Goal: Transaction & Acquisition: Book appointment/travel/reservation

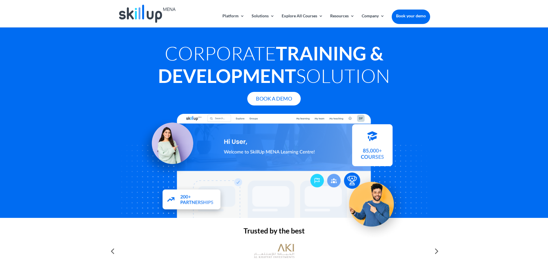
click at [424, 110] on div "Corporate Training & Development Solution Book A Demo" at bounding box center [274, 130] width 312 height 176
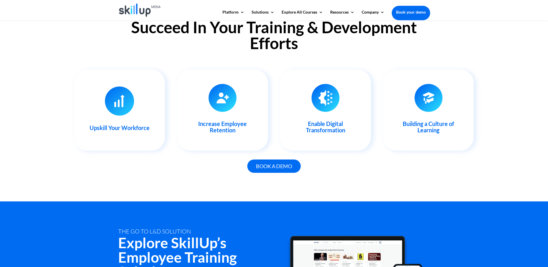
scroll to position [607, 0]
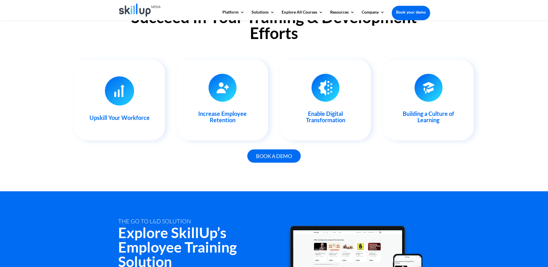
click at [128, 9] on img at bounding box center [140, 9] width 42 height 13
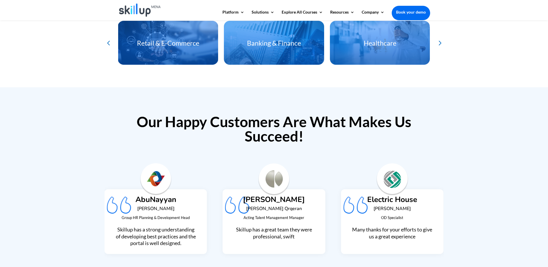
scroll to position [1388, 0]
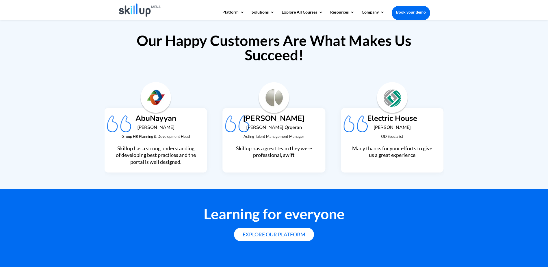
click at [147, 125] on h6 "[PERSON_NAME]" at bounding box center [155, 129] width 81 height 8
click at [155, 98] on img "3 / 9" at bounding box center [156, 98] width 33 height 33
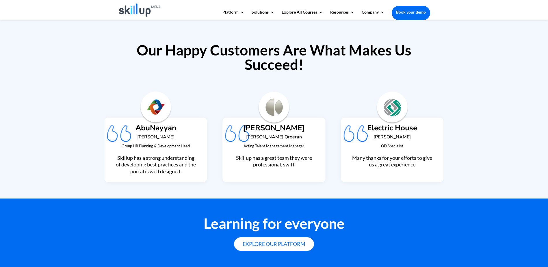
scroll to position [1365, 0]
